Goal: Information Seeking & Learning: Learn about a topic

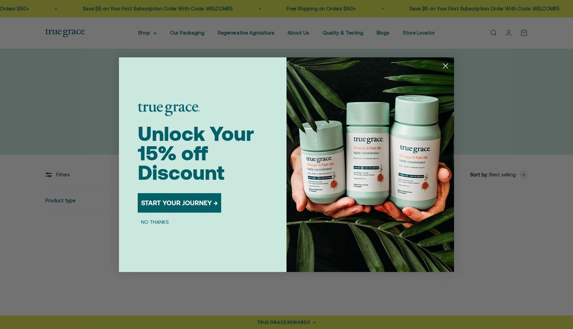
click at [444, 67] on icon "Close dialog" at bounding box center [445, 65] width 5 height 5
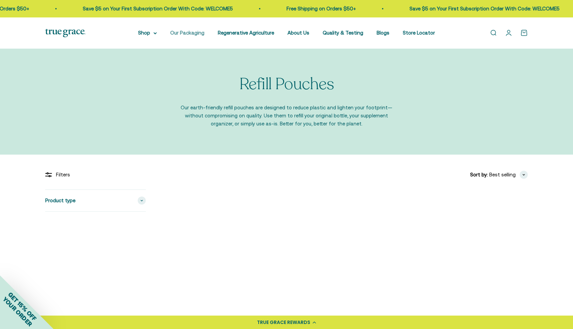
click at [179, 31] on link "Our Packaging" at bounding box center [187, 33] width 34 height 6
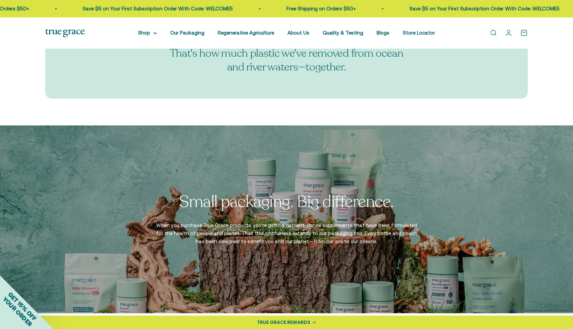
scroll to position [1001, 0]
